Goal: Task Accomplishment & Management: Complete application form

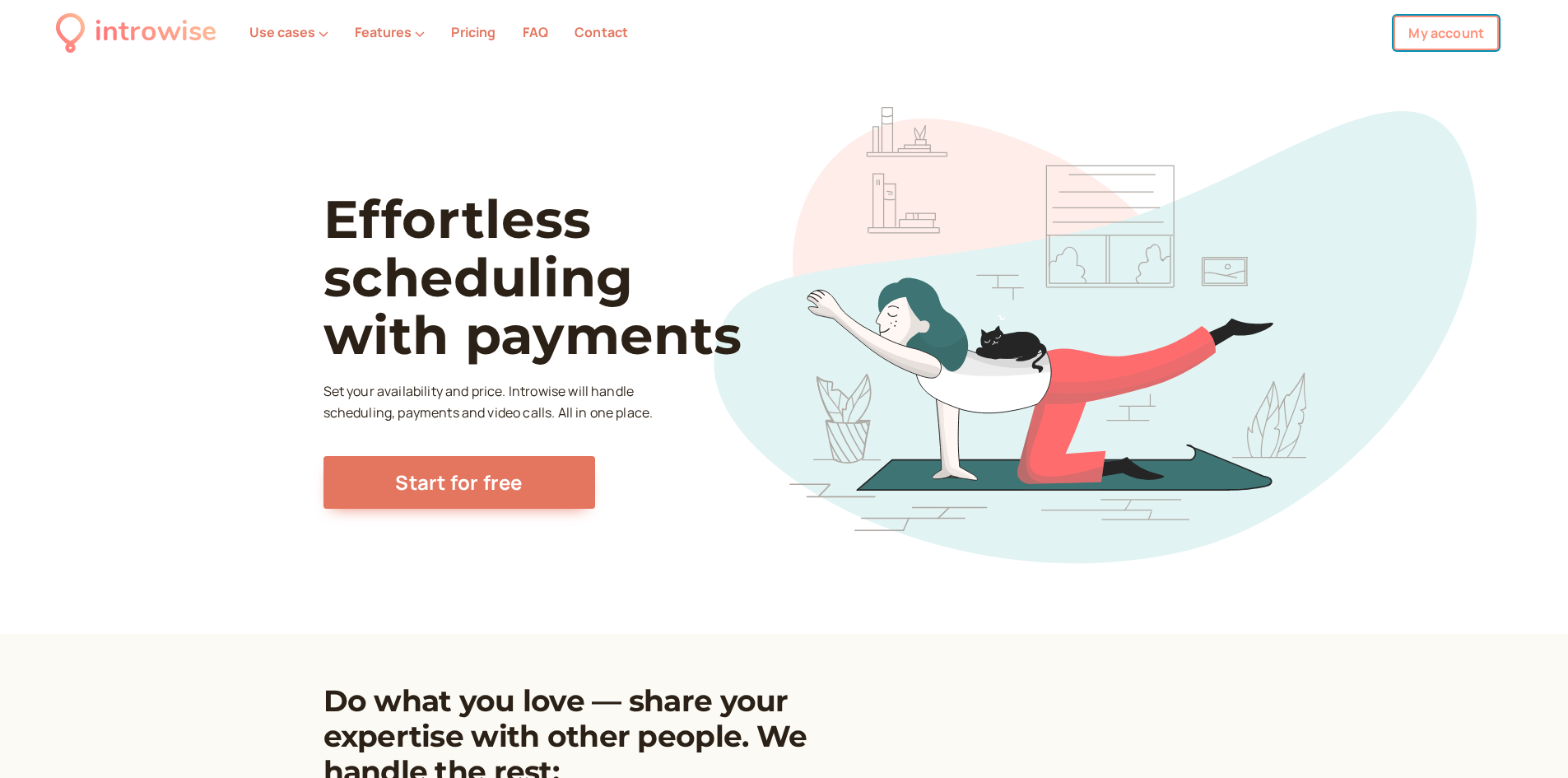
click at [1487, 32] on link "My account" at bounding box center [1446, 33] width 105 height 35
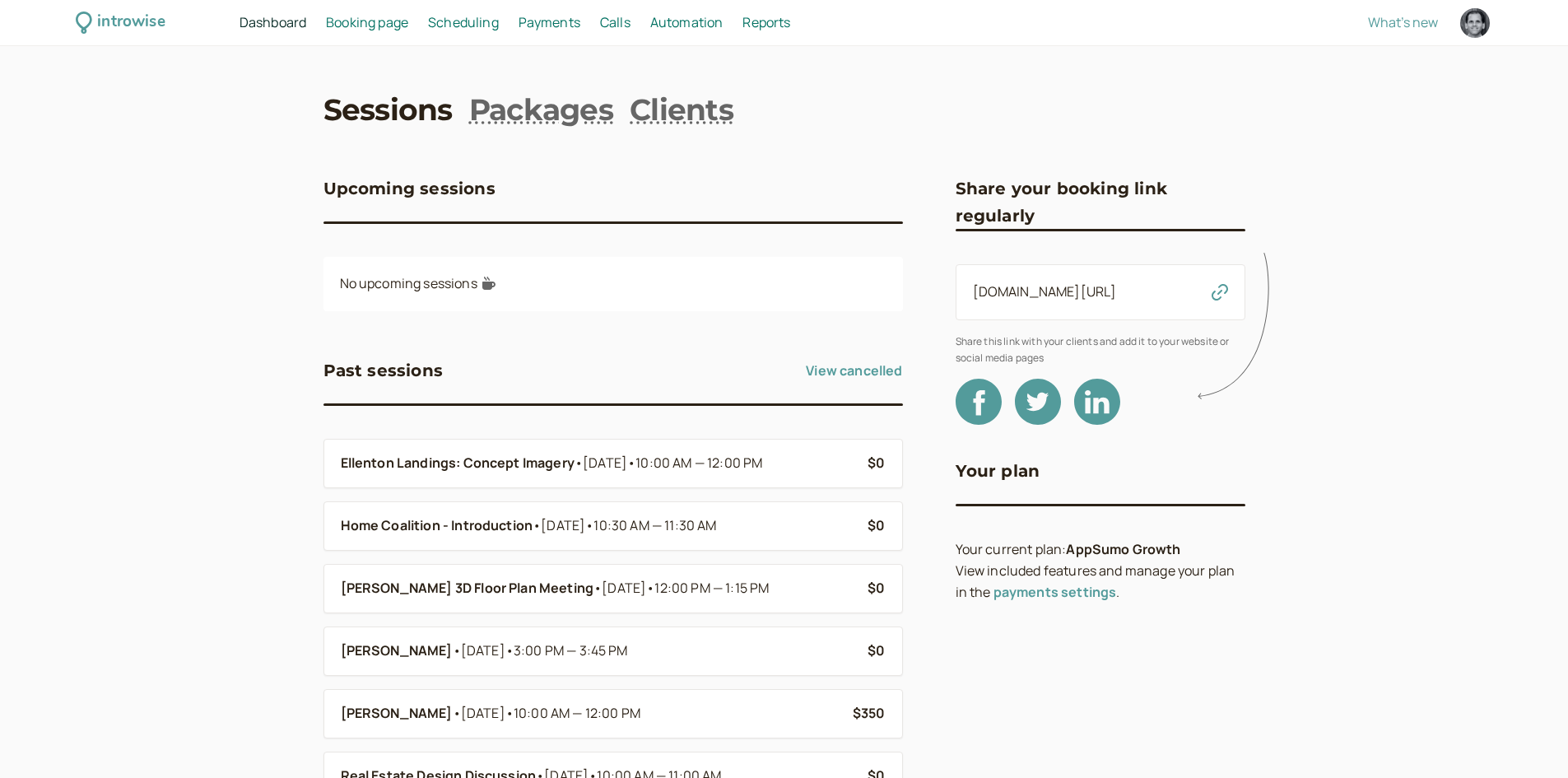
click at [398, 14] on span "Booking page" at bounding box center [366, 22] width 82 height 18
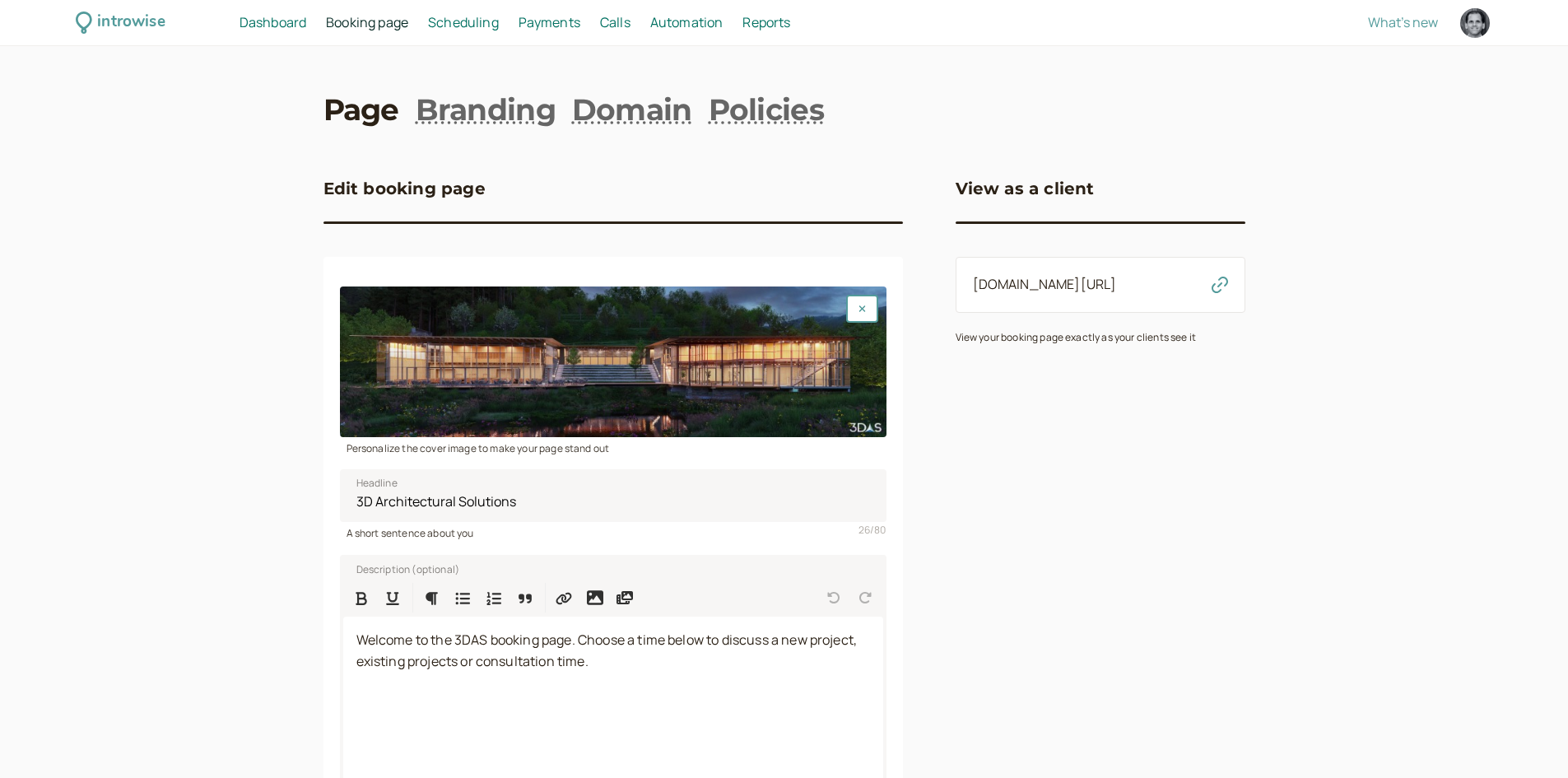
click at [465, 22] on span "Scheduling" at bounding box center [463, 22] width 70 height 18
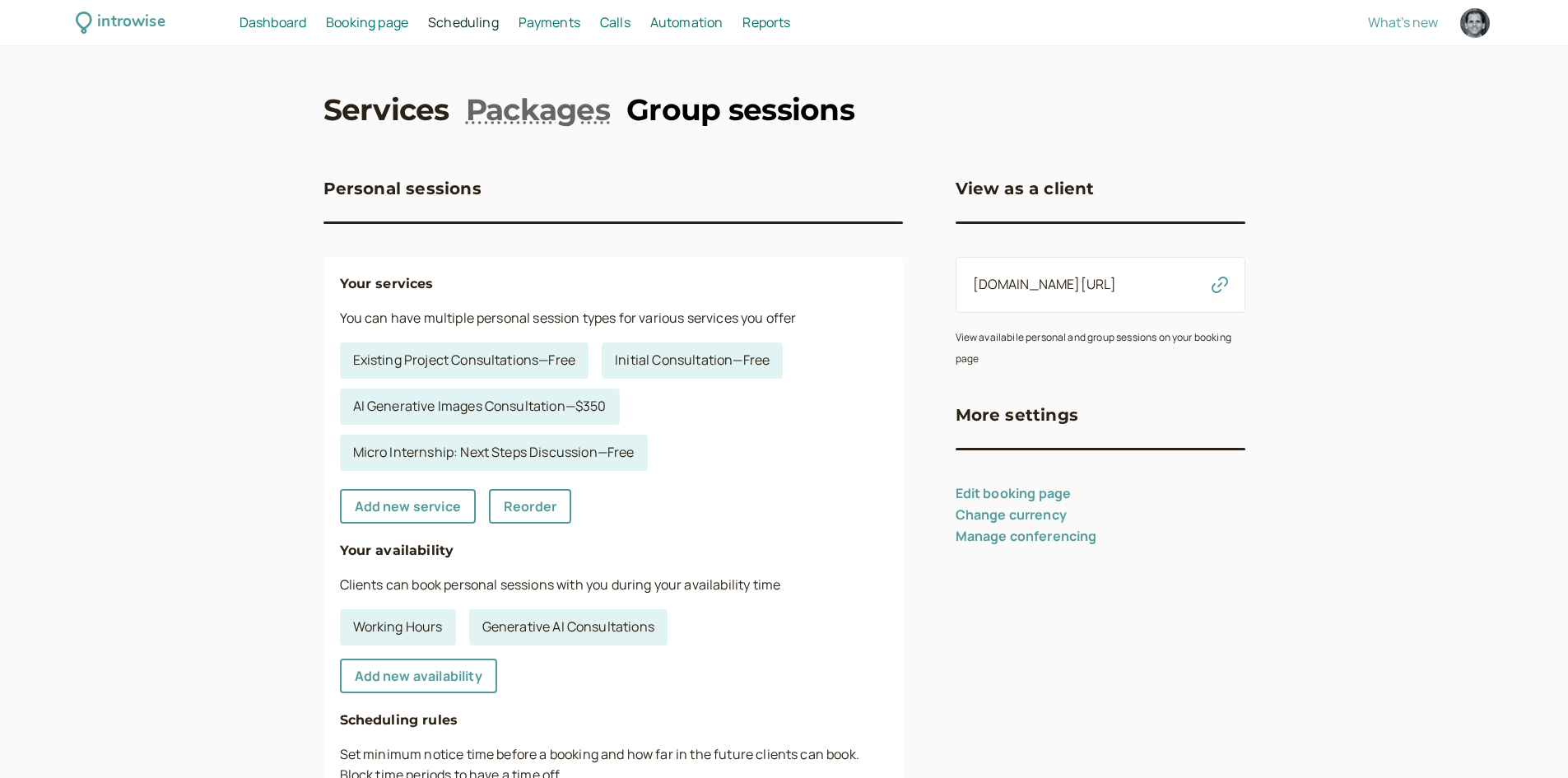
click at [725, 126] on link "Group sessions" at bounding box center [740, 109] width 228 height 41
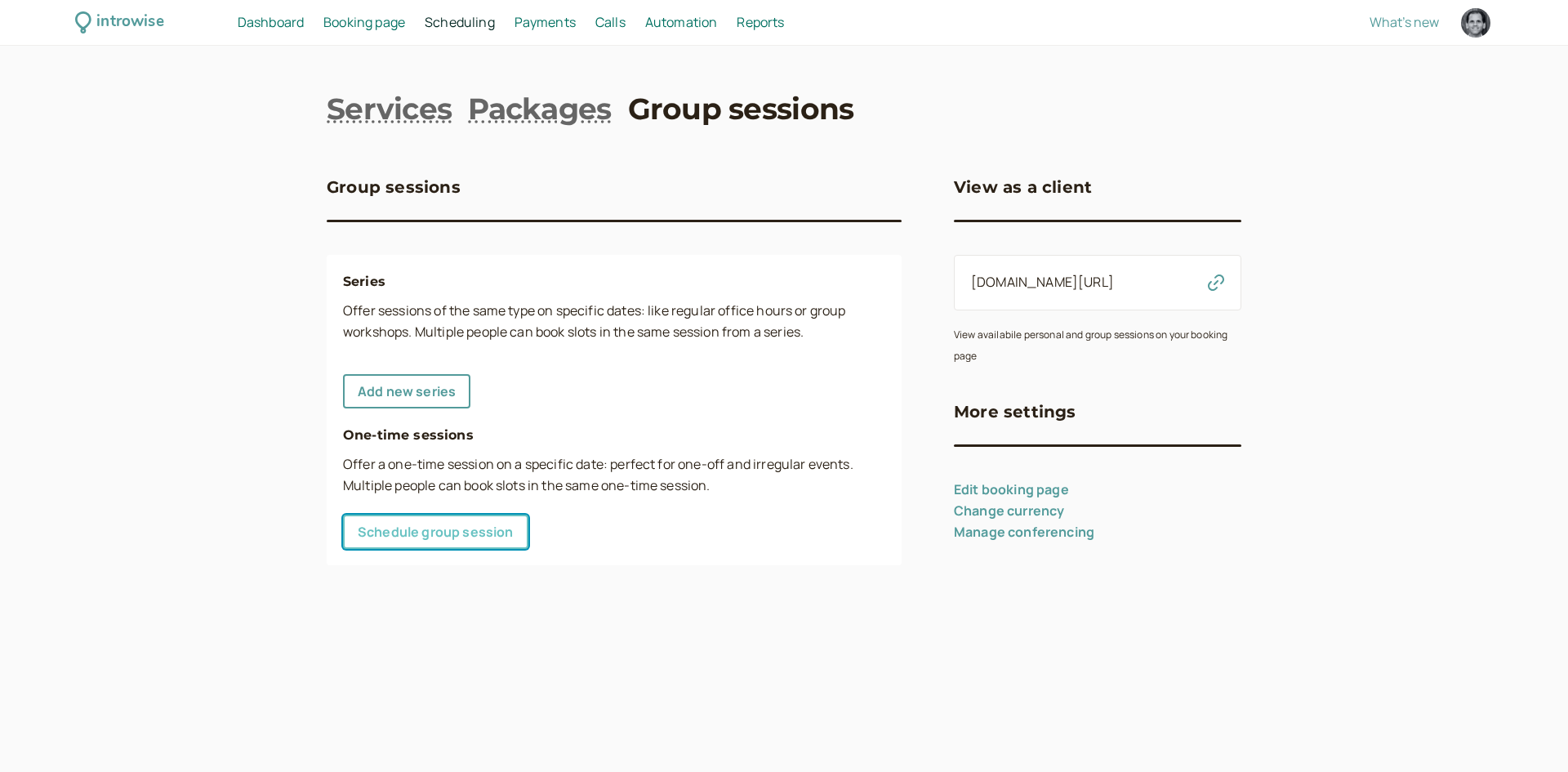
click at [467, 538] on link "Schedule group session" at bounding box center [436, 532] width 185 height 34
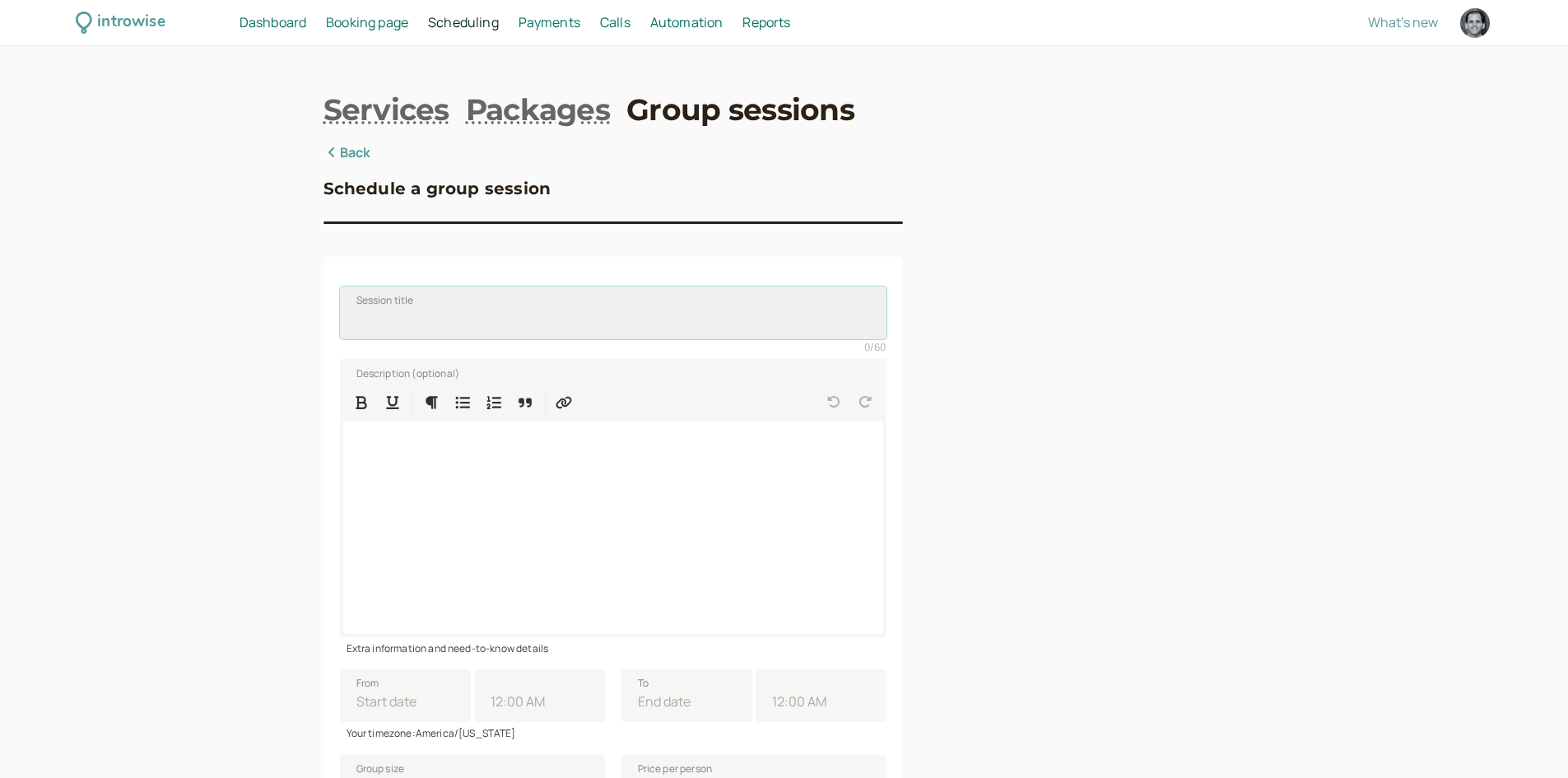
click at [444, 309] on input "Session title" at bounding box center [613, 312] width 546 height 53
type input "DIY Render Web App with Mark"
click at [443, 466] on div at bounding box center [613, 526] width 540 height 213
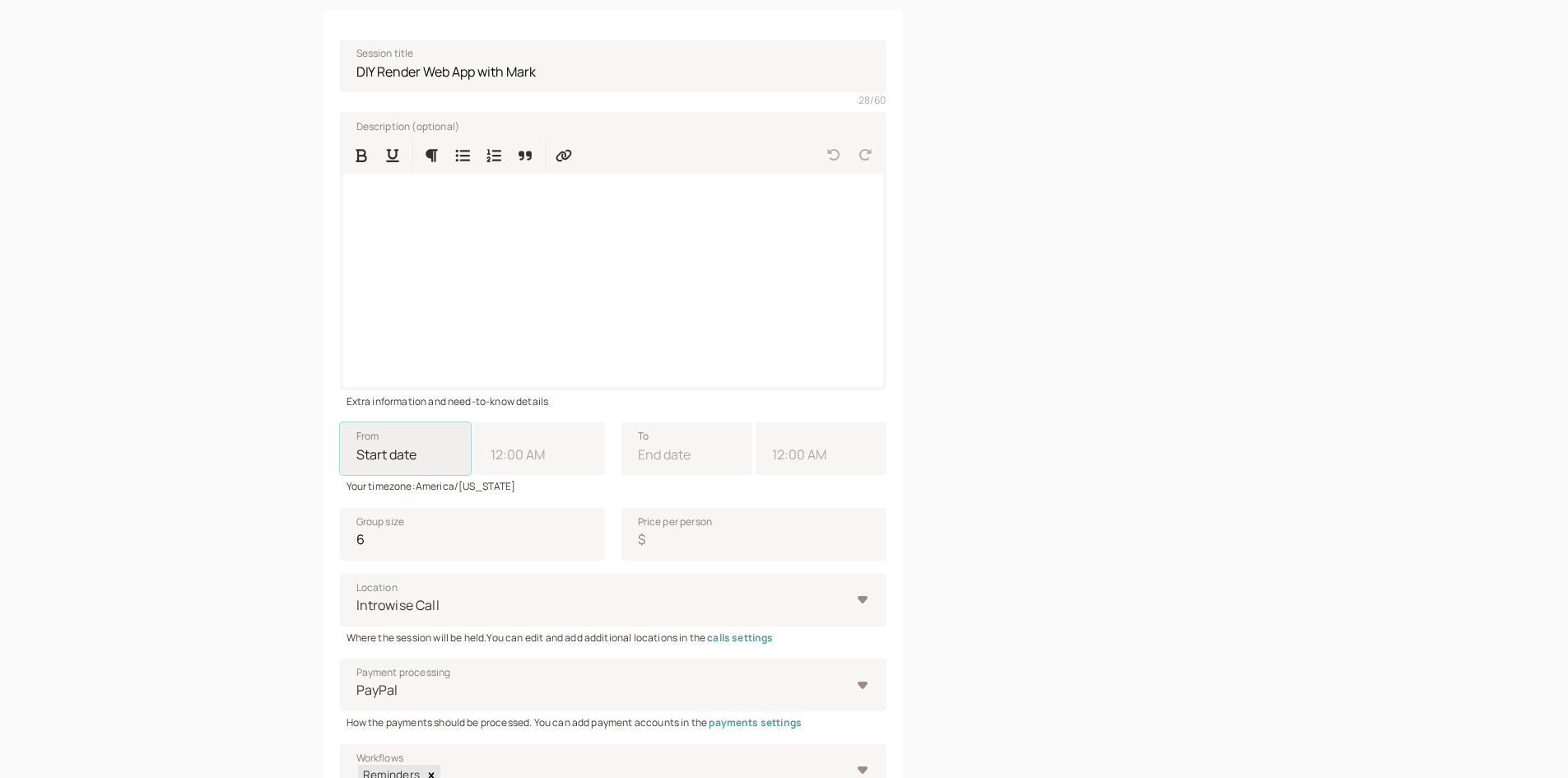
click at [438, 473] on input "From" at bounding box center [406, 448] width 131 height 53
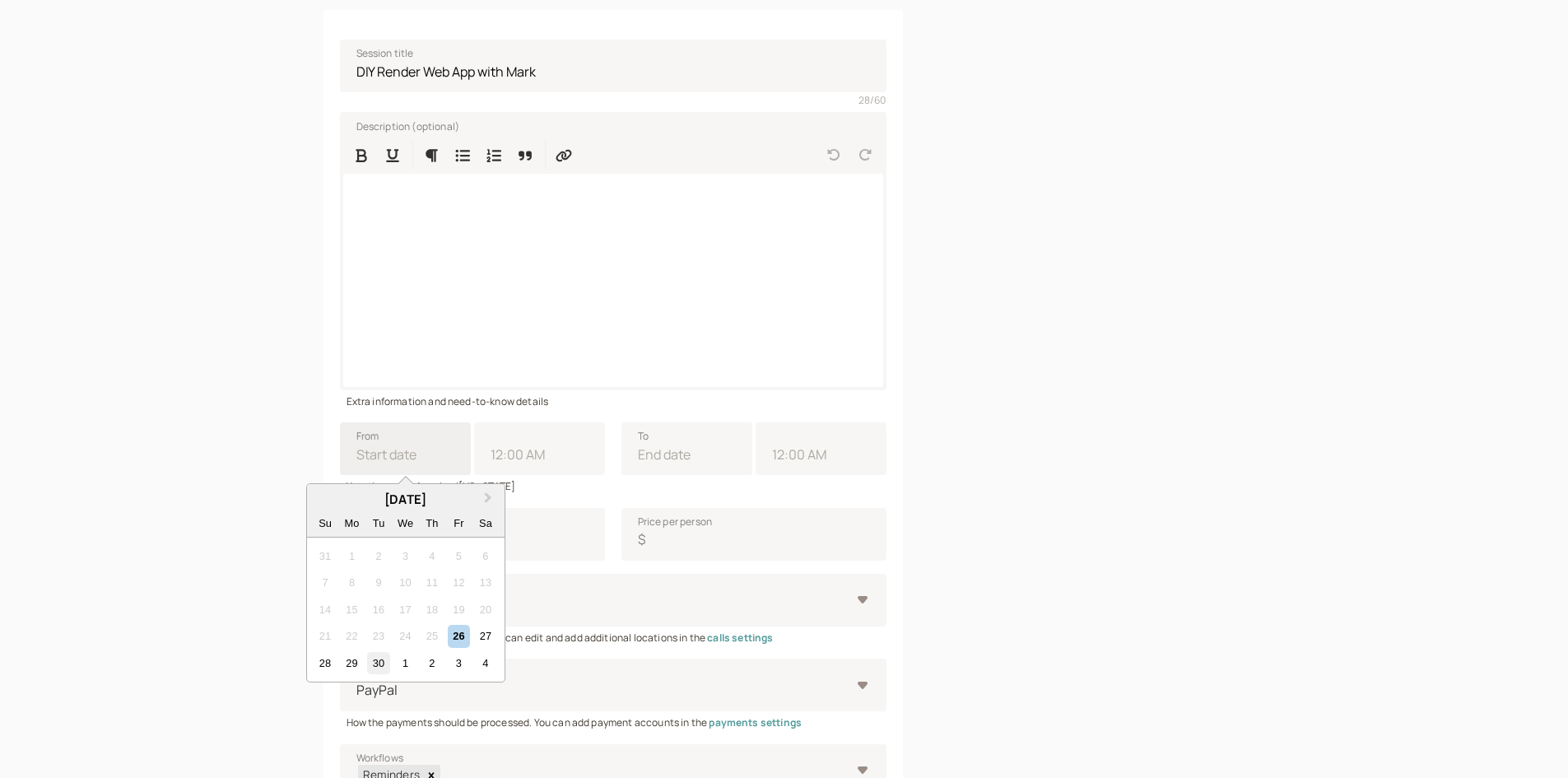
click at [376, 662] on div "30" at bounding box center [378, 663] width 22 height 22
click at [376, 475] on input "From Next Month [DATE] Su Mo Tu We Th Fr Sa 31 1 2 3 4 5 6 7 8 9 10 11 12 13 14…" at bounding box center [406, 448] width 131 height 53
type input "[DATE]"
type input "11:00 AM"
type input "[DATE]"
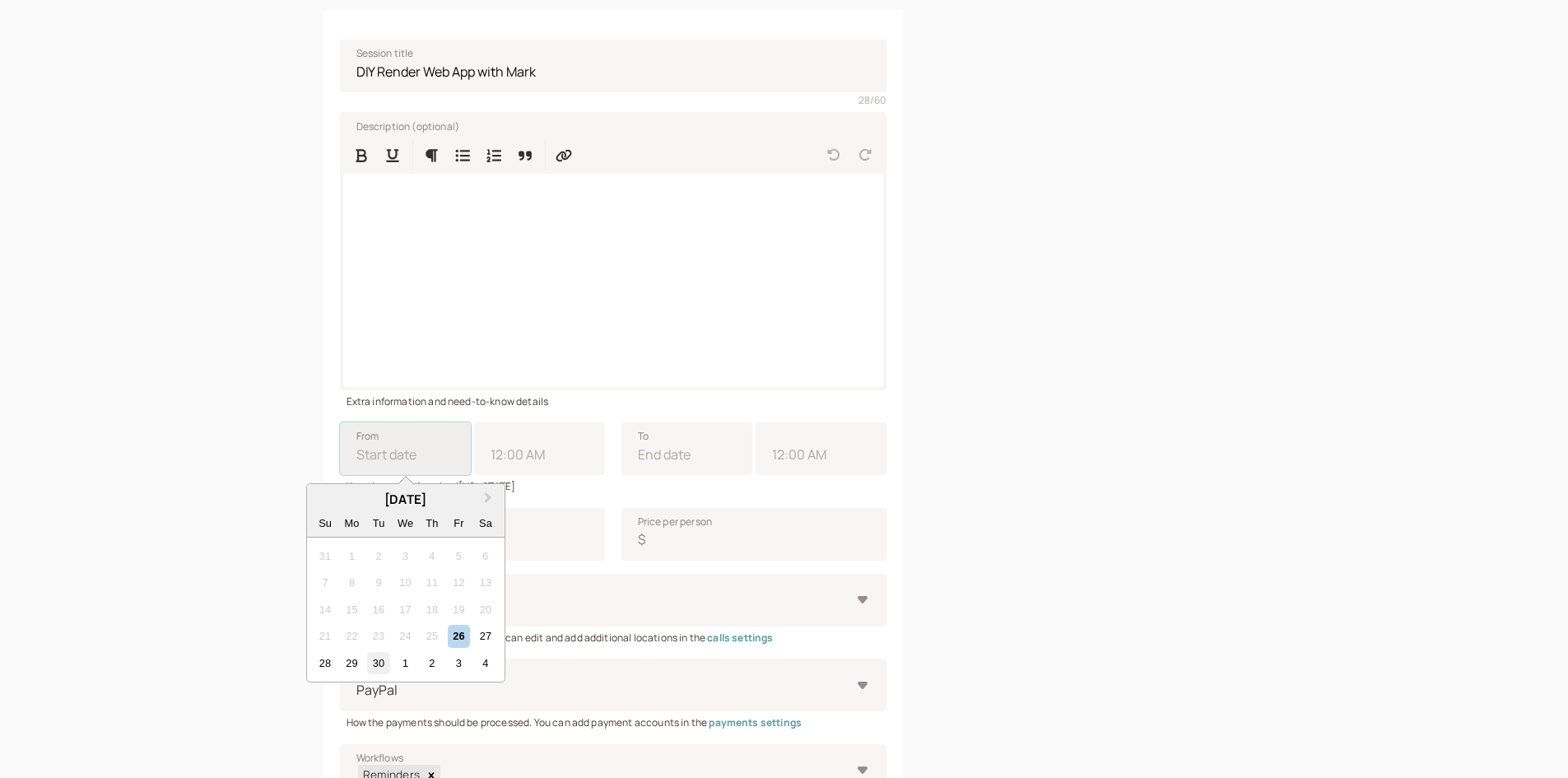
type input "12:00 PM"
click at [532, 454] on input "11:00 AM" at bounding box center [540, 448] width 131 height 53
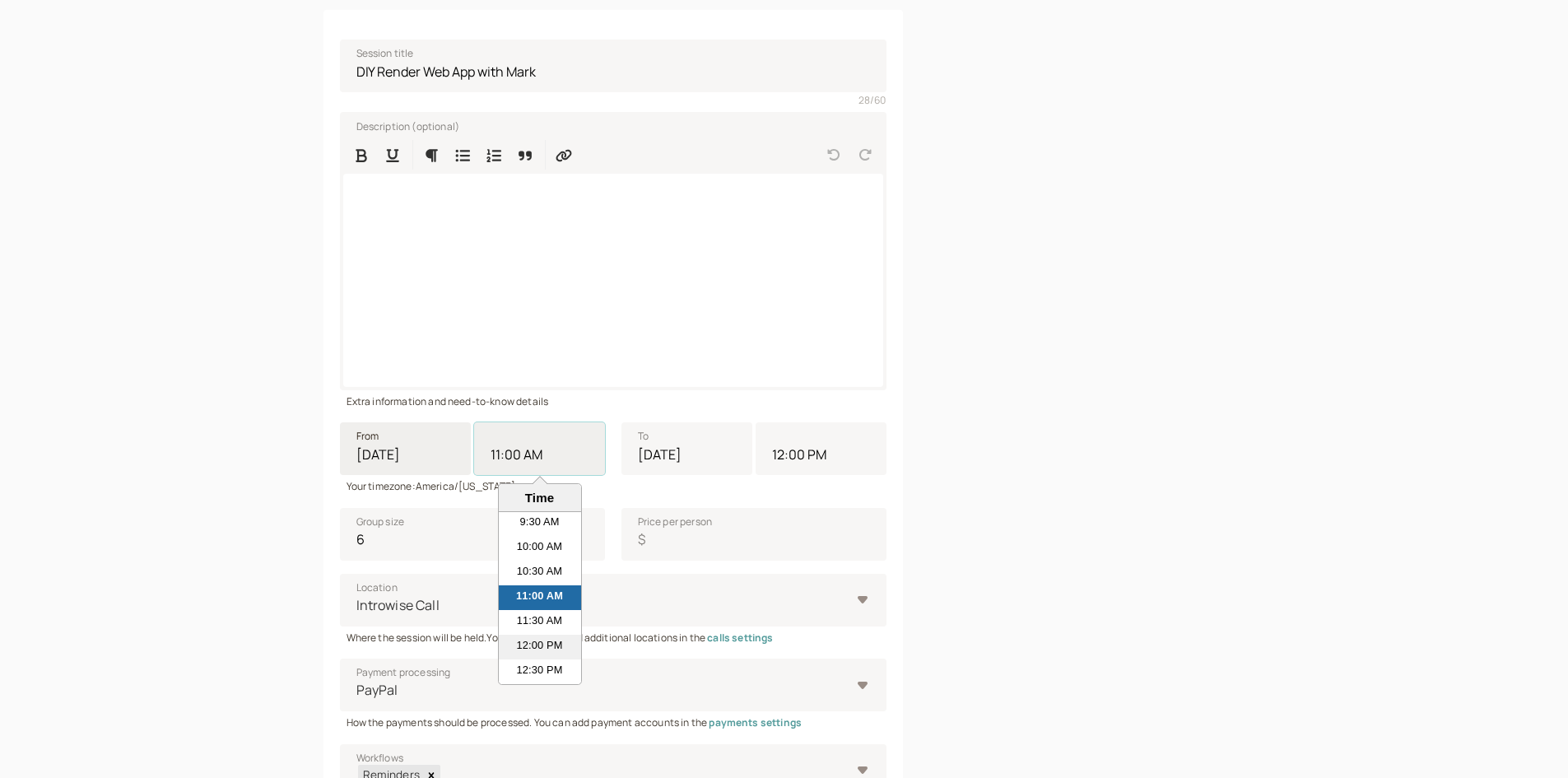
scroll to position [635, 0]
click at [531, 587] on li "2:00 PM" at bounding box center [540, 581] width 82 height 25
click at [531, 475] on input "11:00 AM" at bounding box center [540, 448] width 131 height 53
type input "2:00 PM"
type input "3:00 PM"
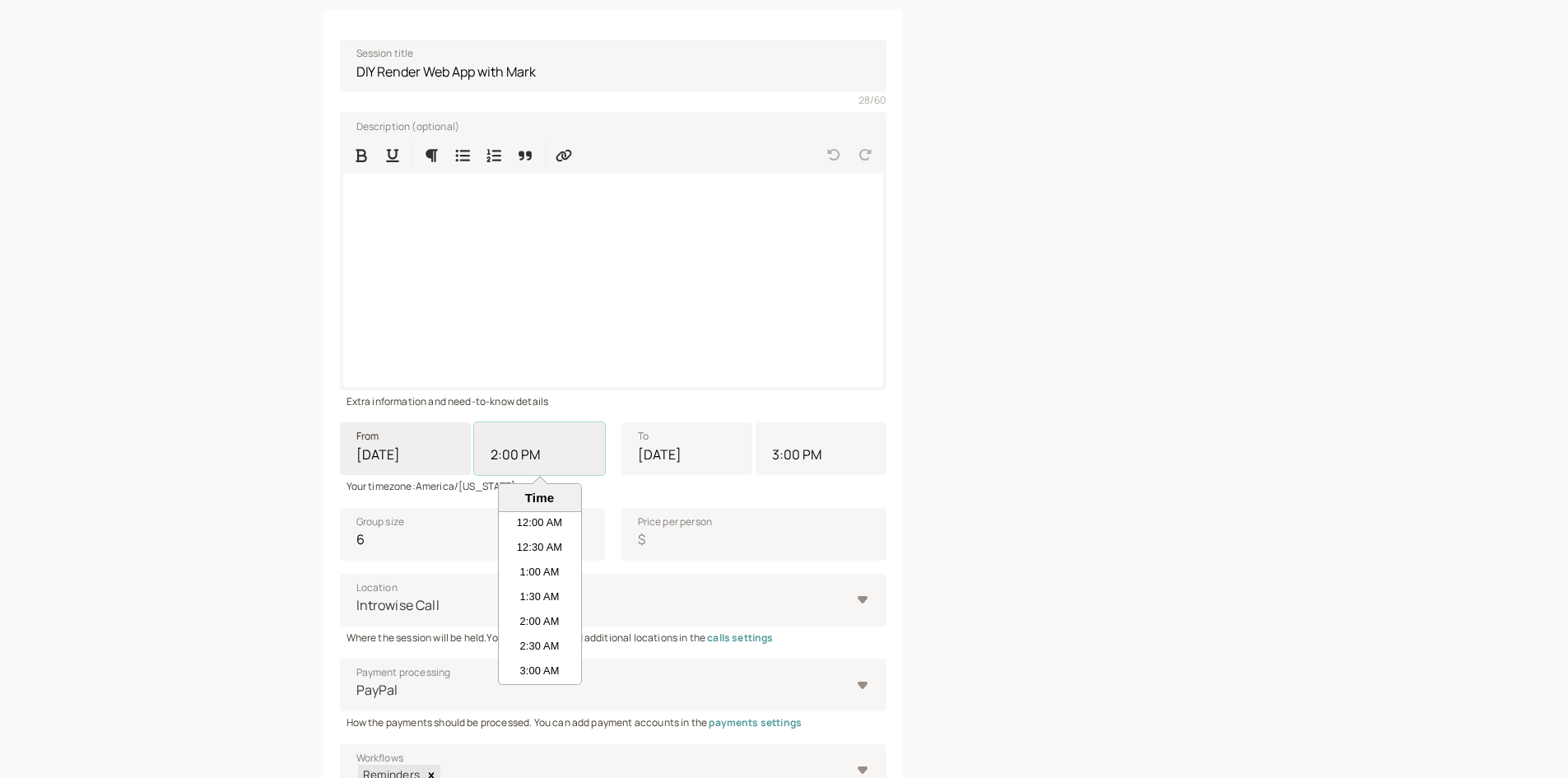
scroll to position [618, 0]
click at [779, 506] on div "Group size 6 Price per person $" at bounding box center [613, 527] width 546 height 66
click at [511, 533] on input "6" at bounding box center [472, 534] width 265 height 53
click at [580, 540] on input "5" at bounding box center [472, 534] width 265 height 53
click at [580, 540] on input "4" at bounding box center [472, 534] width 265 height 53
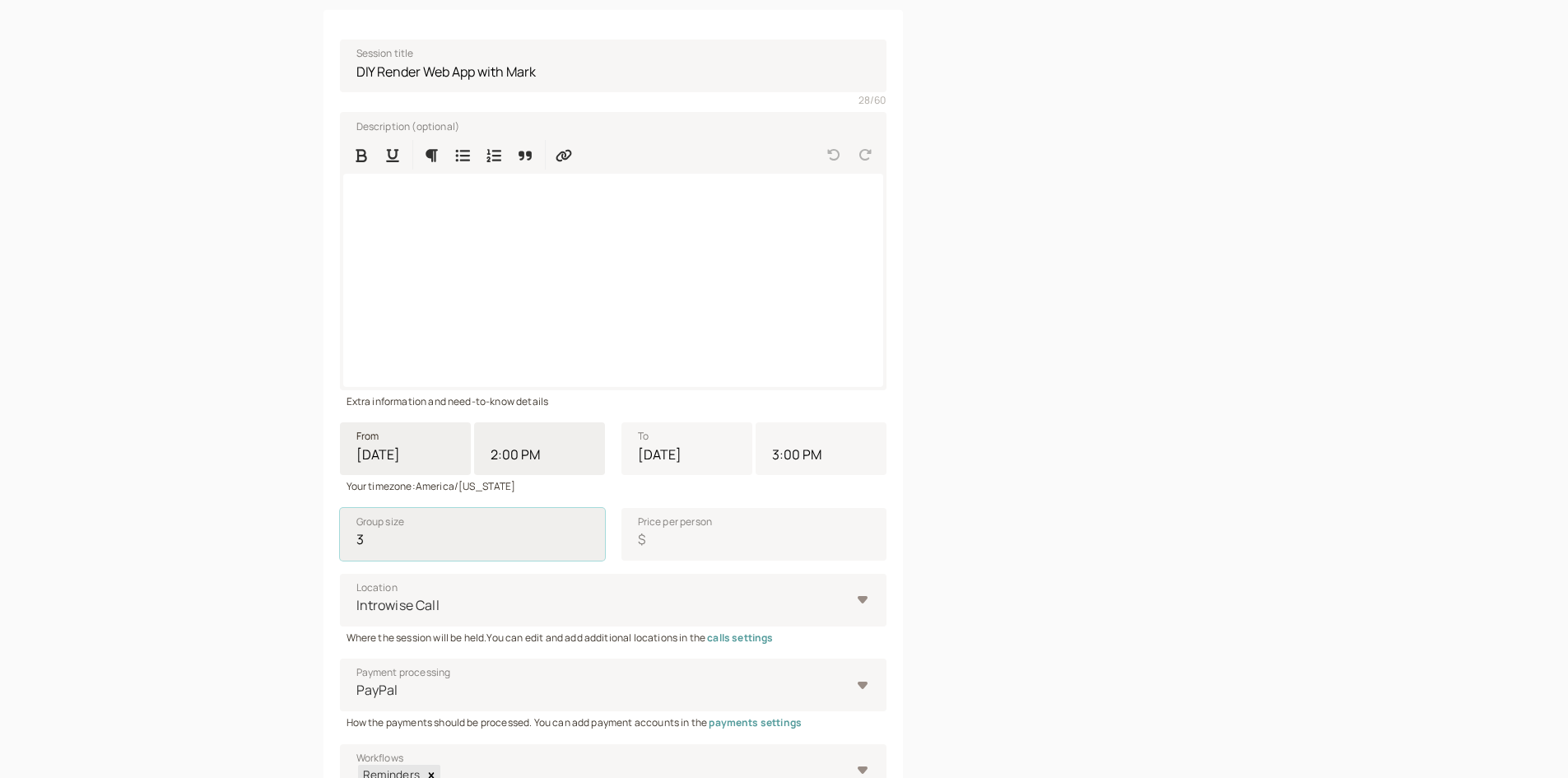
click at [580, 540] on input "3" at bounding box center [472, 534] width 265 height 53
type input "2"
click at [580, 540] on input "2" at bounding box center [472, 534] width 265 height 53
click at [691, 550] on input "Price per person $" at bounding box center [754, 534] width 265 height 53
type input "0"
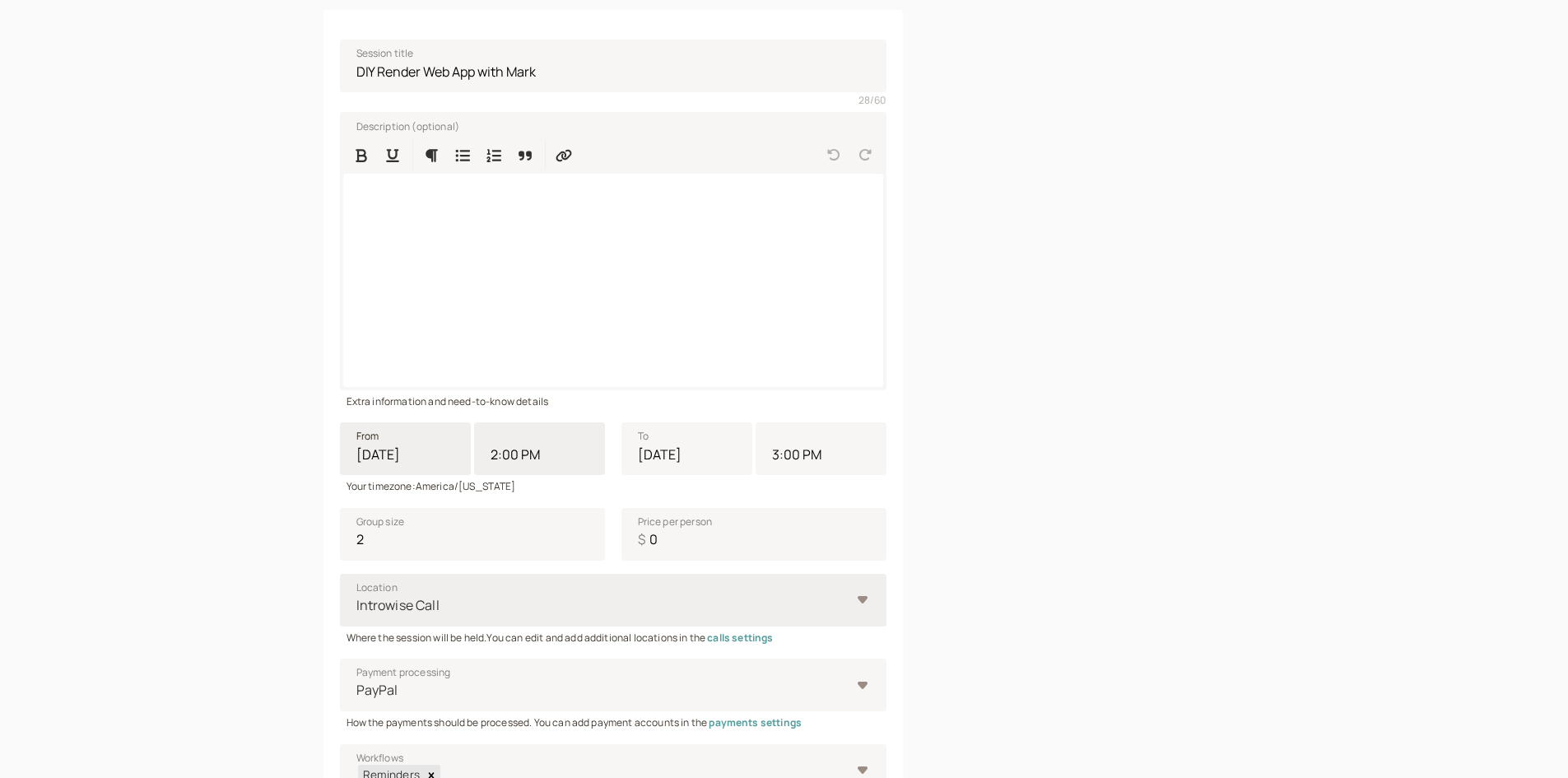
click at [660, 601] on div at bounding box center [602, 605] width 495 height 22
click at [358, 601] on input "Location Introwise Call" at bounding box center [356, 605] width 3 height 19
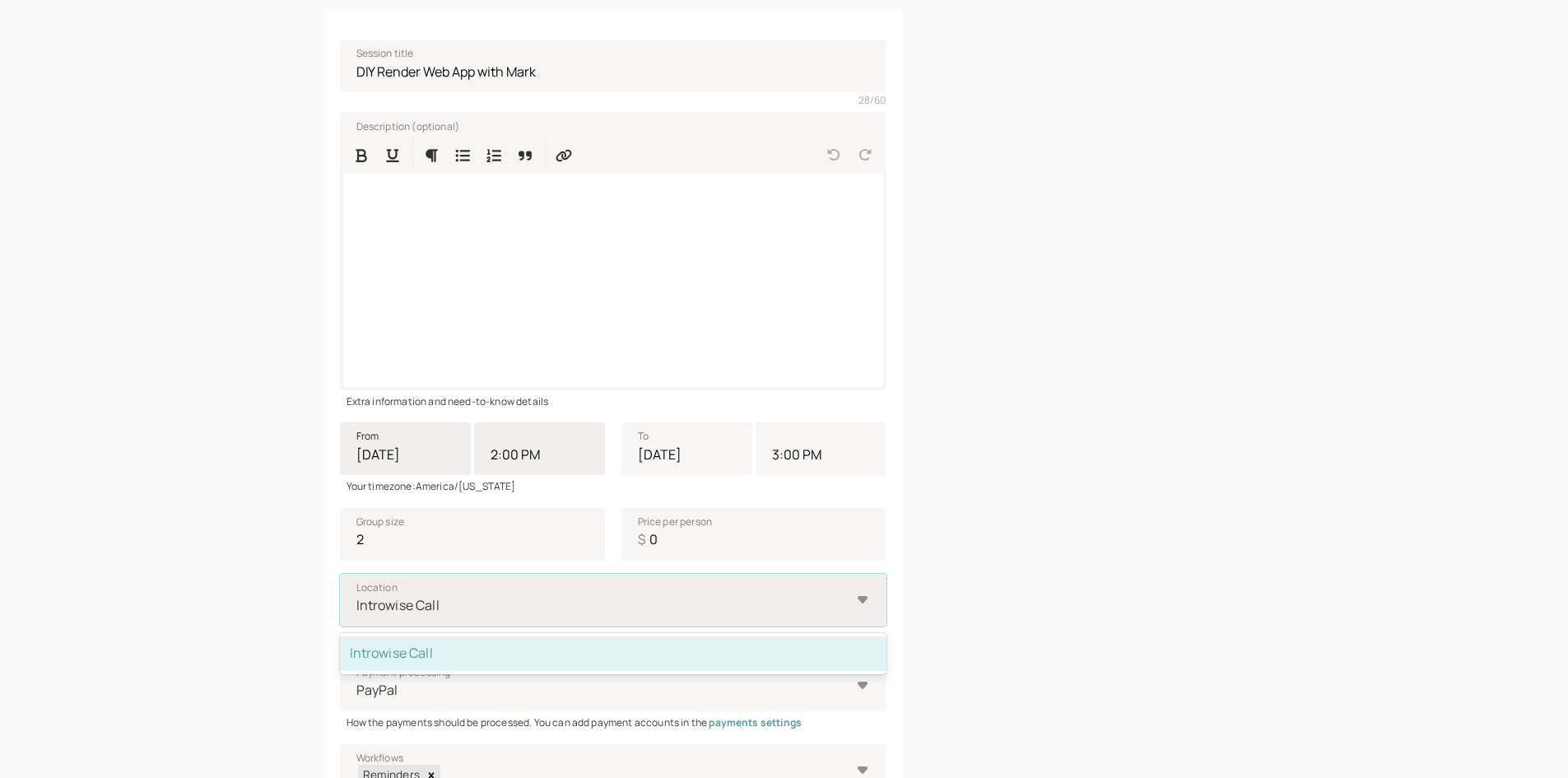
click at [659, 601] on div at bounding box center [602, 605] width 495 height 22
click at [358, 601] on input "Location option Introwise Call selected, 1 of 1. 1 result available. Use Up and…" at bounding box center [356, 605] width 3 height 19
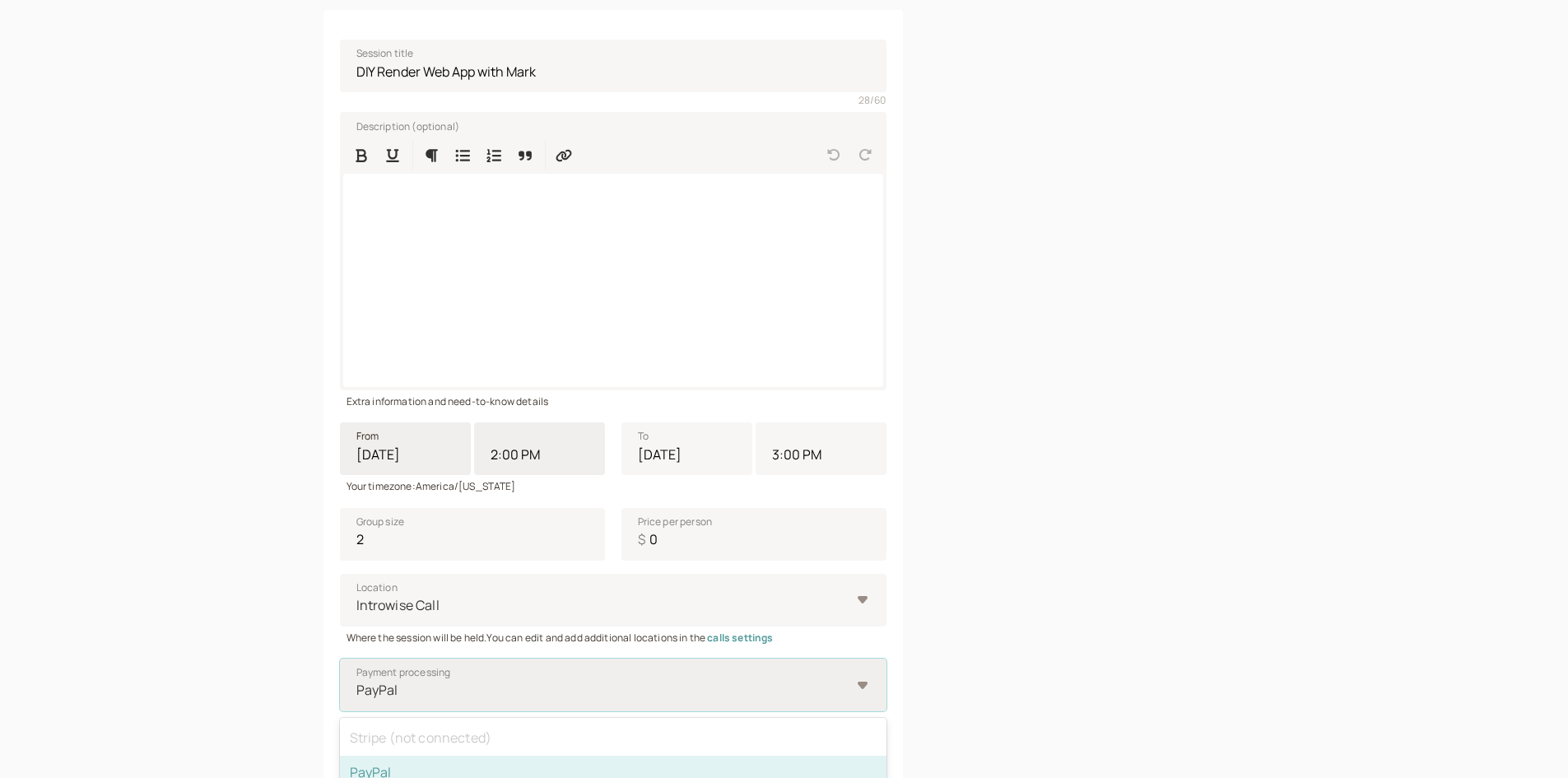
scroll to position [304, 0]
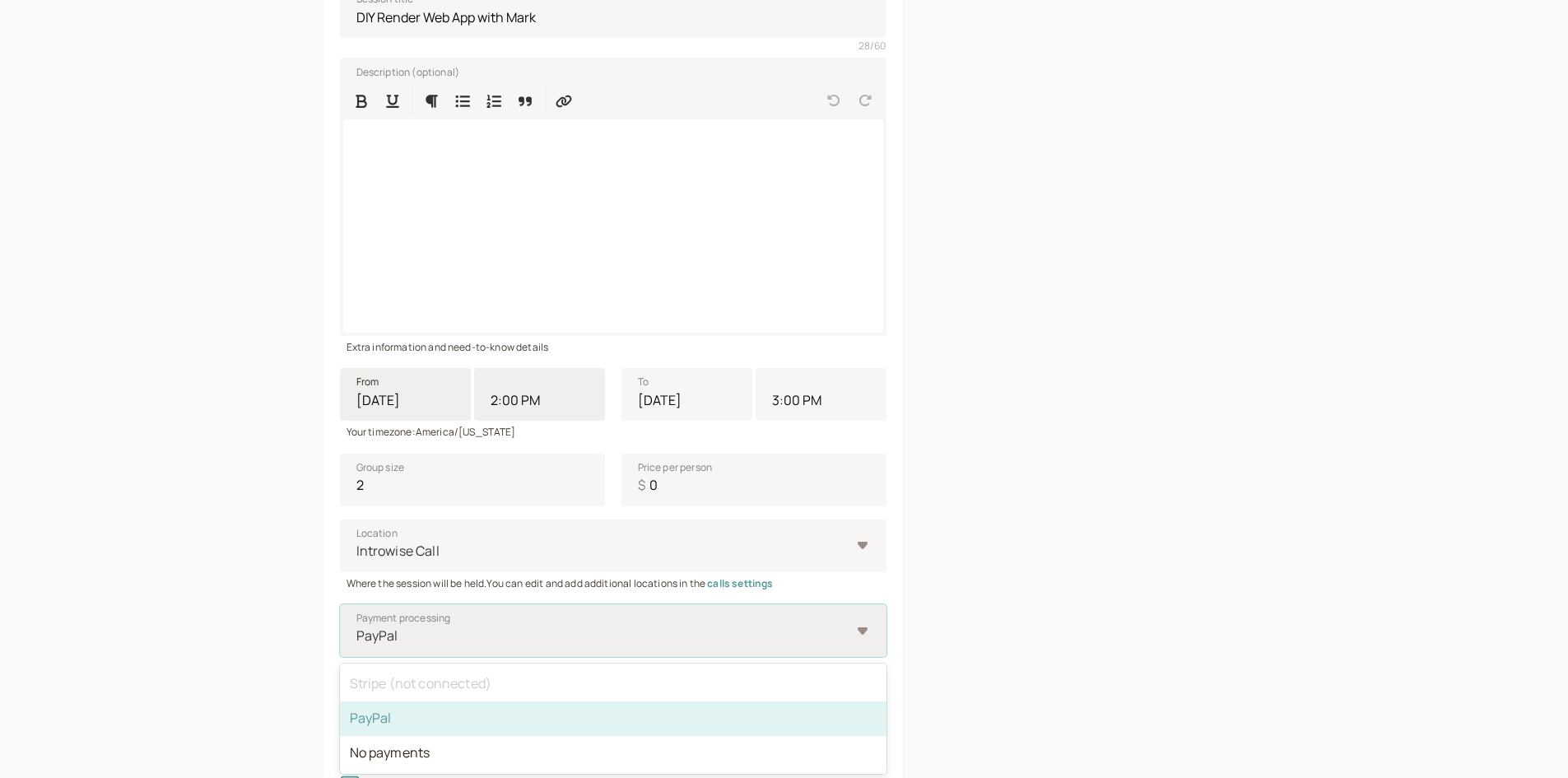
click at [641, 657] on div "option PayPal selected, 2 of 3. 3 results available. Use Up and Down to choose …" at bounding box center [613, 630] width 546 height 53
click at [358, 646] on input "Payment processing option PayPal selected, 2 of 3. 3 results available. Use Up …" at bounding box center [356, 636] width 3 height 19
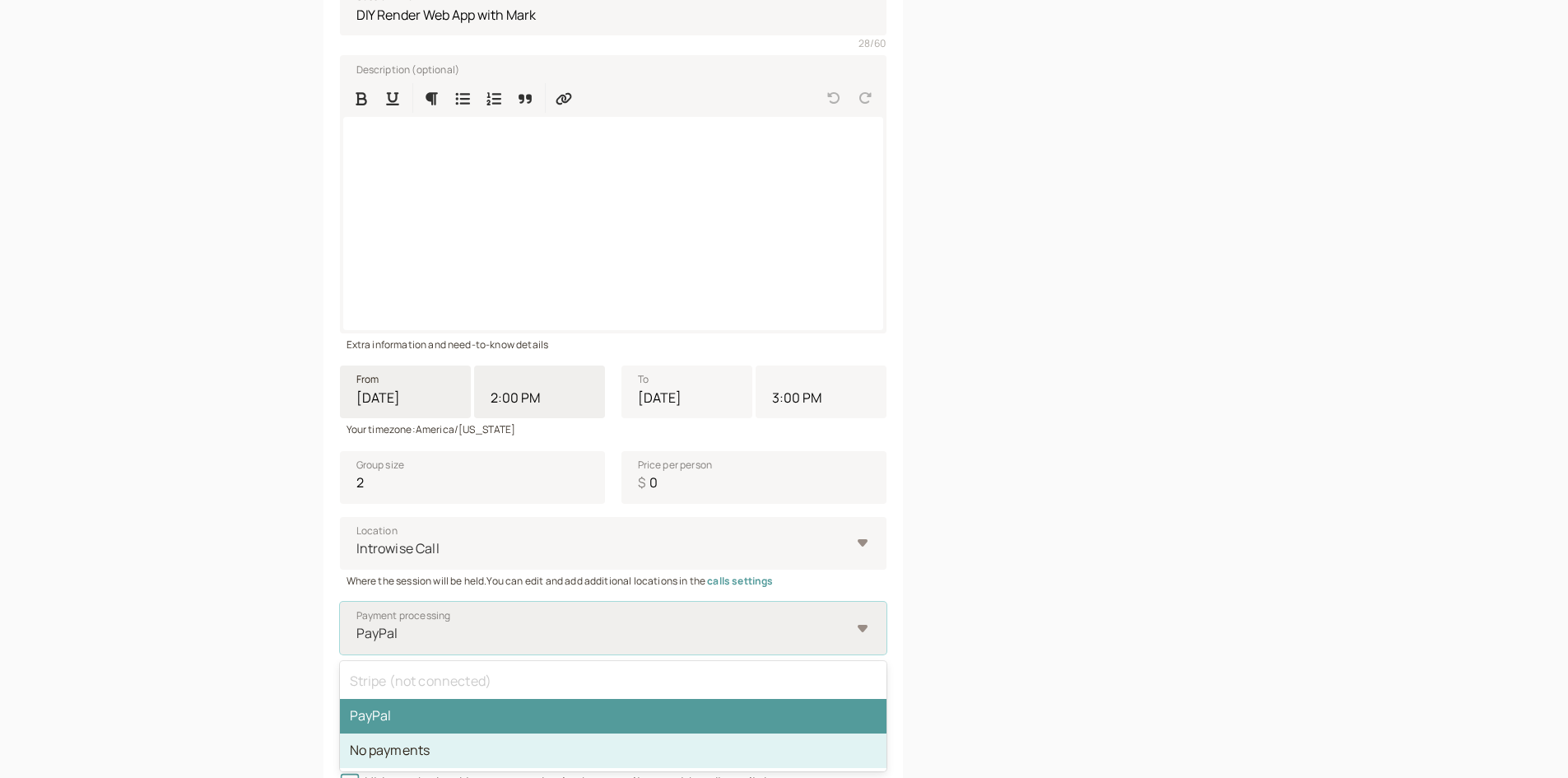
click at [618, 746] on div "No payments" at bounding box center [613, 751] width 546 height 35
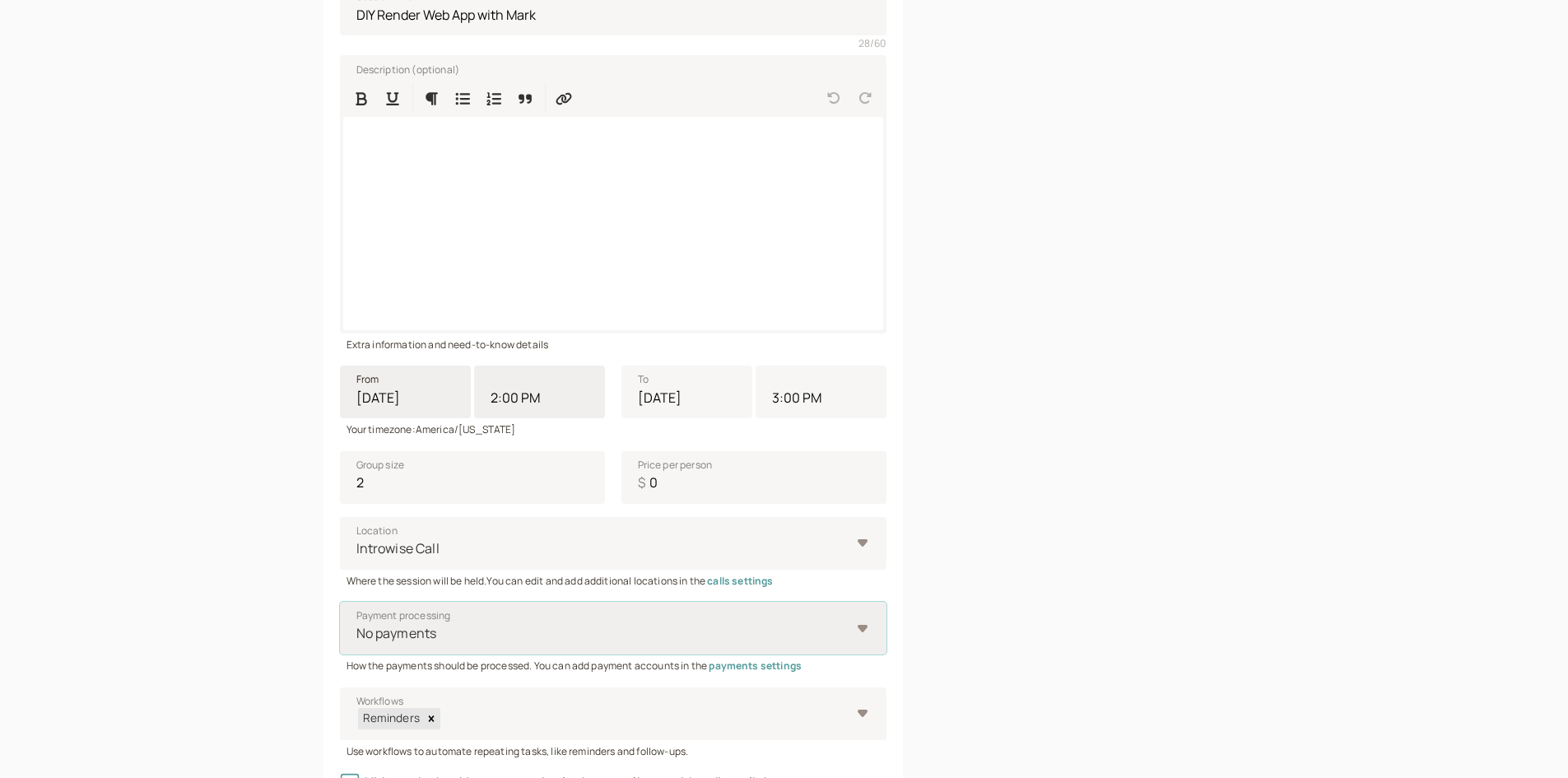
scroll to position [469, 0]
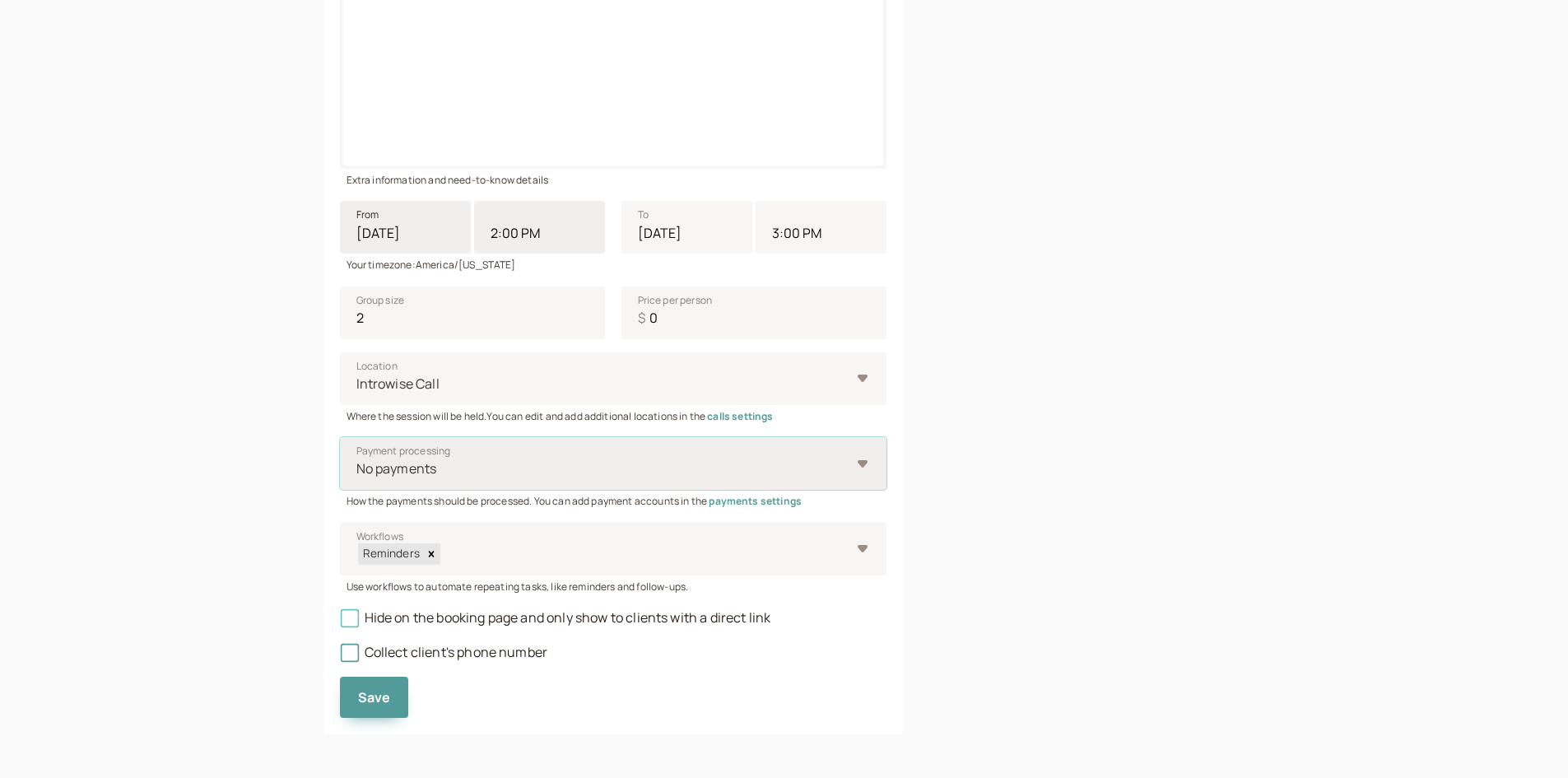
click at [343, 613] on icon at bounding box center [349, 618] width 18 height 18
click at [340, 623] on input "Hide on the booking page and only show to clients with a direct link" at bounding box center [340, 623] width 0 height 0
click at [369, 700] on span "Save" at bounding box center [375, 697] width 33 height 18
